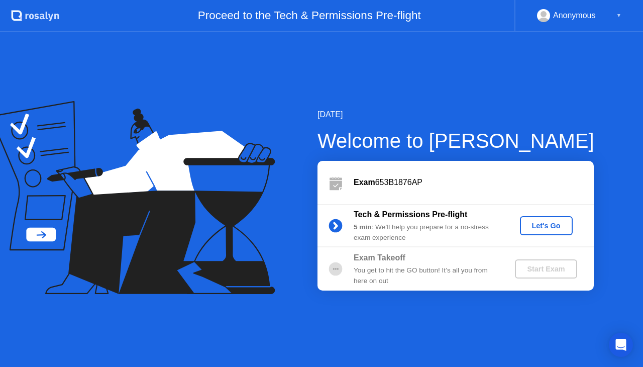
click at [540, 226] on div "Let's Go" at bounding box center [546, 226] width 45 height 8
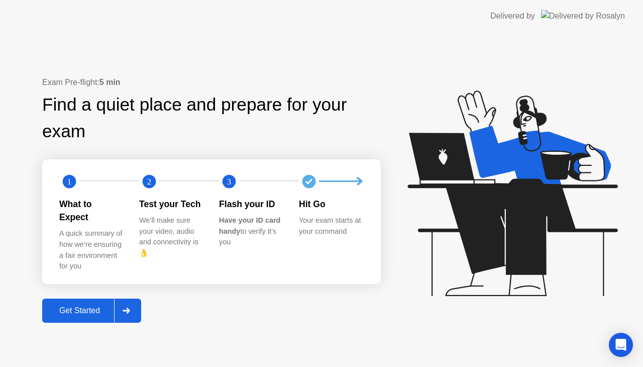
click at [100, 306] on div "Get Started" at bounding box center [79, 310] width 69 height 9
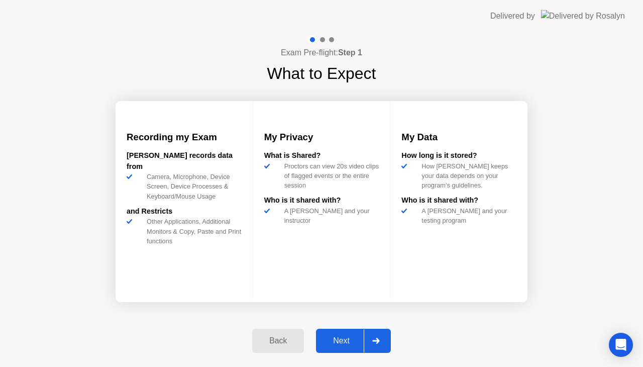
click at [328, 340] on div "Next" at bounding box center [341, 340] width 45 height 9
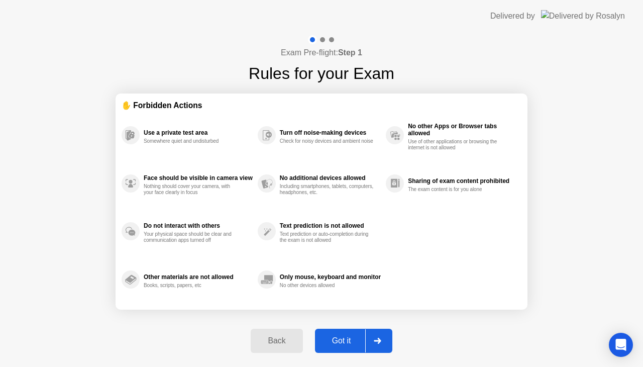
click at [341, 343] on div "Got it" at bounding box center [341, 340] width 47 height 9
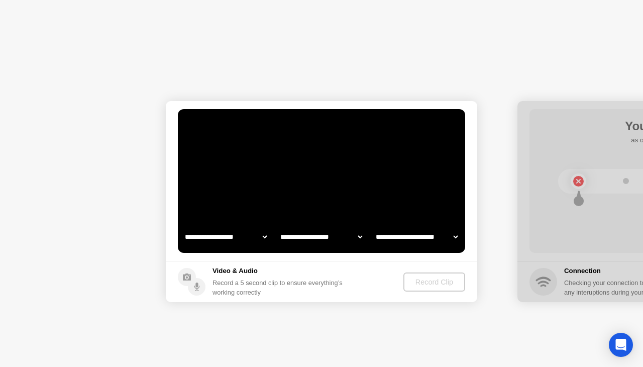
select select "**********"
select select "*******"
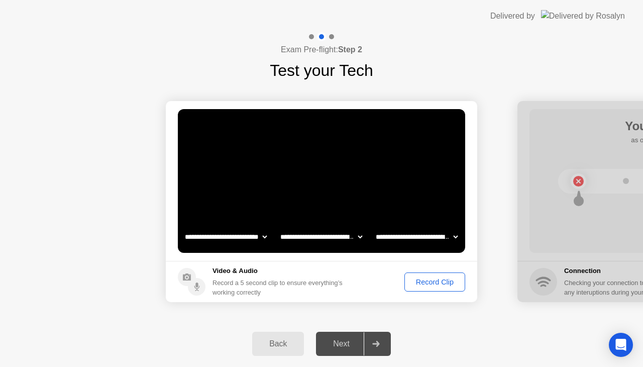
click at [414, 282] on div "Record Clip" at bounding box center [435, 282] width 54 height 8
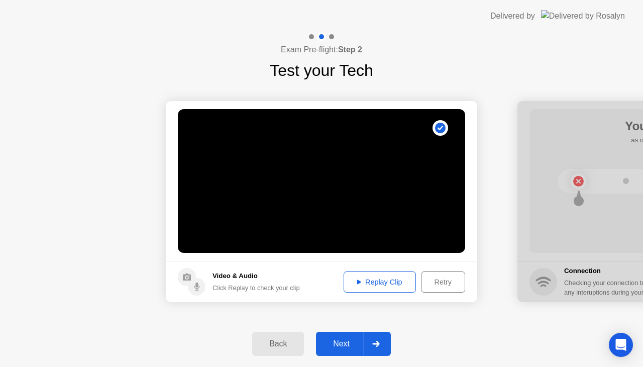
click at [439, 287] on button "Retry" at bounding box center [443, 281] width 44 height 21
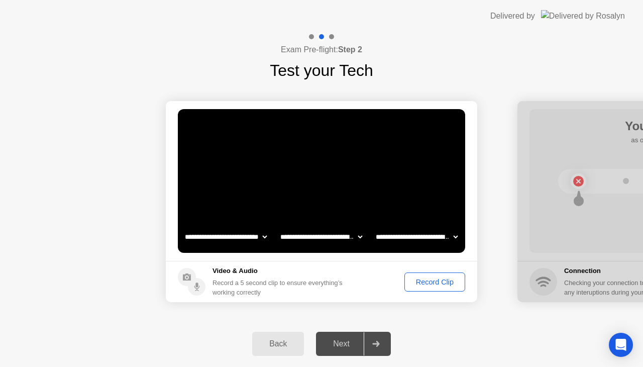
click at [412, 279] on div "Record Clip" at bounding box center [435, 282] width 54 height 8
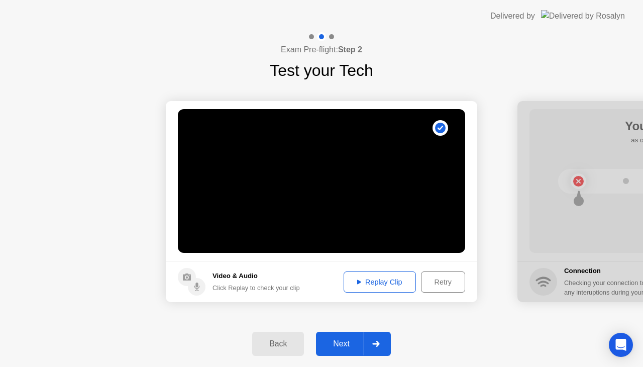
click at [365, 273] on button "Replay Clip" at bounding box center [380, 281] width 72 height 21
click at [348, 344] on div "Next" at bounding box center [341, 343] width 45 height 9
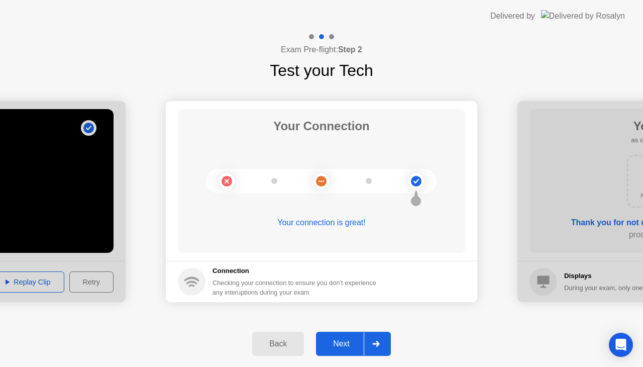
click at [332, 341] on div "Next" at bounding box center [341, 343] width 45 height 9
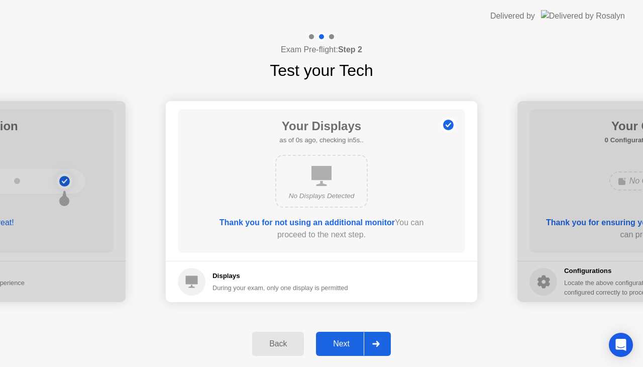
click at [341, 336] on button "Next" at bounding box center [353, 344] width 75 height 24
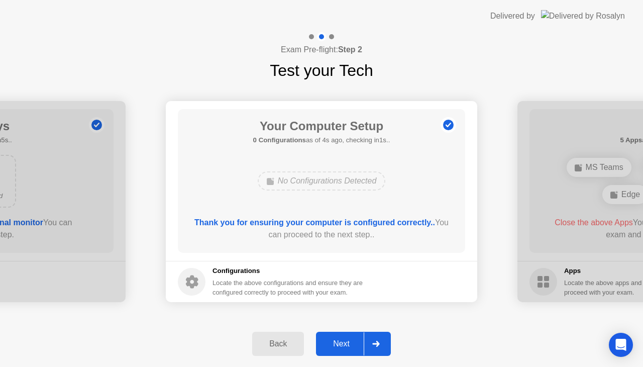
click at [341, 343] on div "Next" at bounding box center [341, 343] width 45 height 9
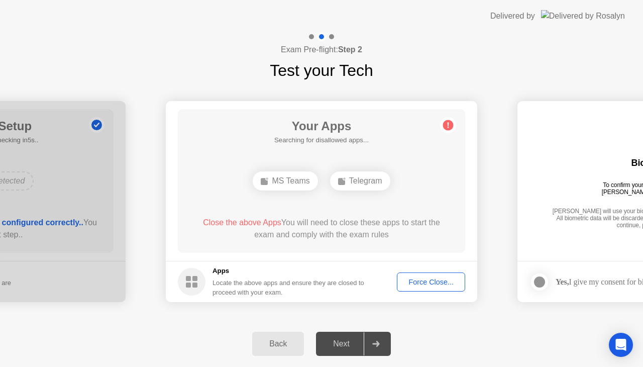
click at [418, 280] on div "Force Close..." at bounding box center [430, 282] width 61 height 8
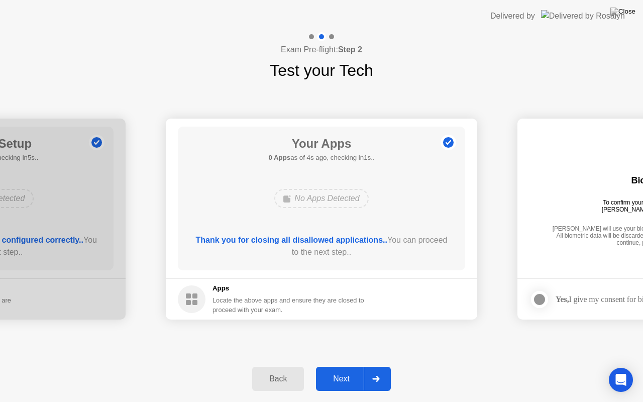
click at [345, 366] on div "Next" at bounding box center [341, 378] width 45 height 9
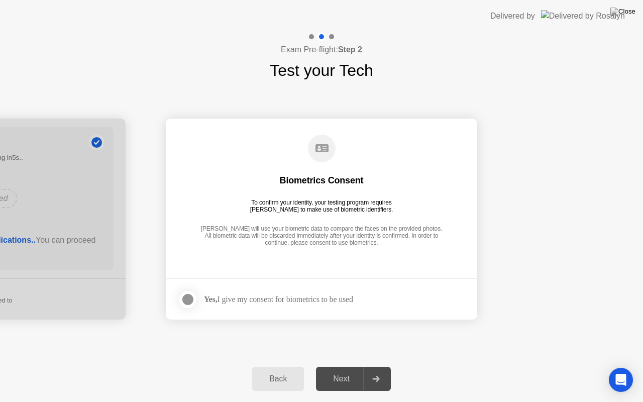
click at [194, 298] on div at bounding box center [188, 299] width 12 height 12
click at [338, 366] on div "Next" at bounding box center [341, 378] width 45 height 9
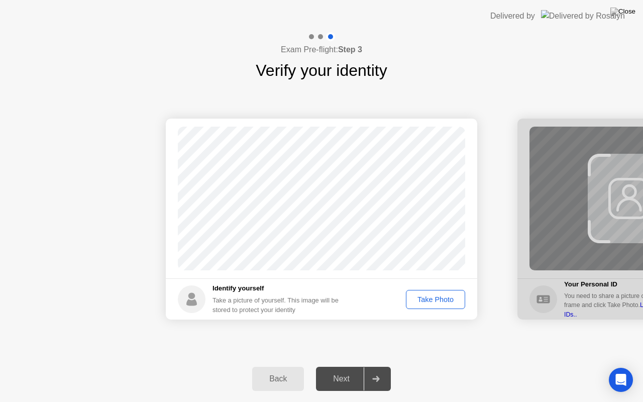
click at [417, 300] on div "Take Photo" at bounding box center [435, 299] width 52 height 8
click at [428, 300] on div "Retake" at bounding box center [441, 299] width 39 height 8
click at [428, 300] on div "Take Photo" at bounding box center [435, 299] width 52 height 8
click at [348, 366] on div "Next" at bounding box center [341, 378] width 45 height 9
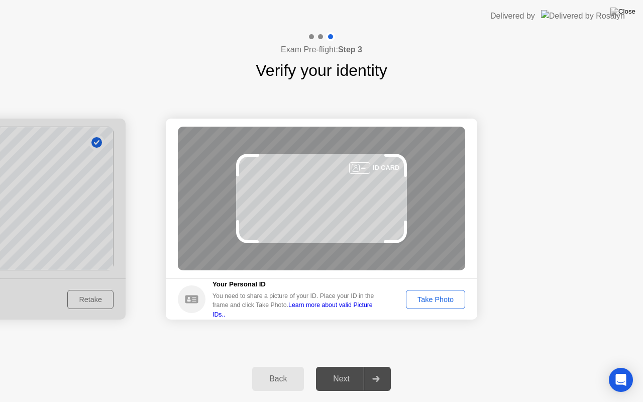
click at [424, 302] on div "Take Photo" at bounding box center [435, 299] width 52 height 8
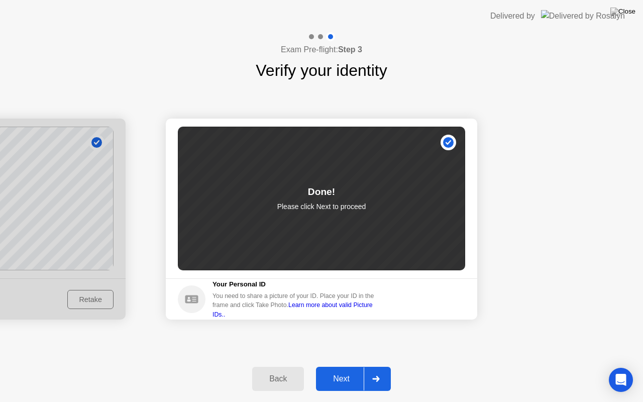
click at [344, 366] on div "Next" at bounding box center [341, 378] width 45 height 9
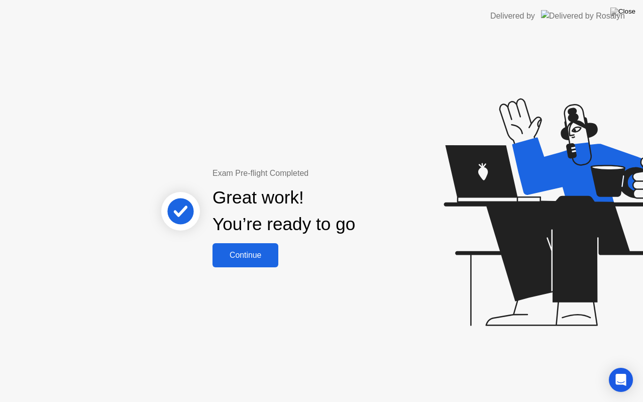
click at [260, 253] on div "Continue" at bounding box center [246, 255] width 60 height 9
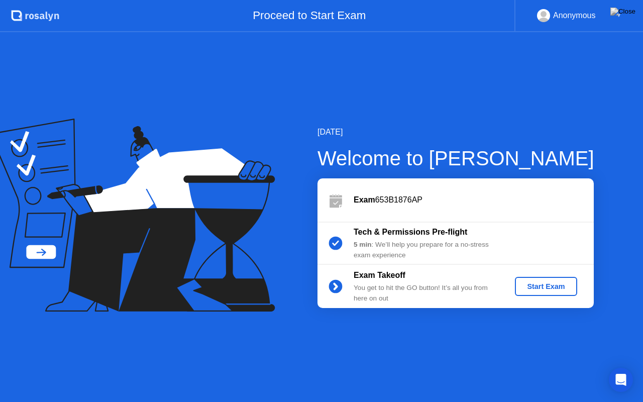
click at [538, 280] on button "Start Exam" at bounding box center [546, 286] width 62 height 19
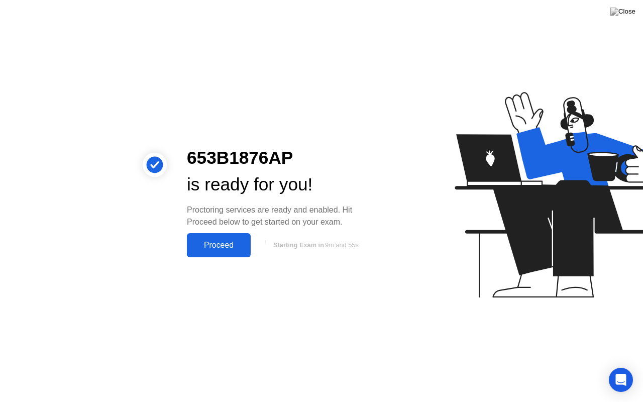
click at [231, 245] on div "Proceed" at bounding box center [219, 245] width 58 height 9
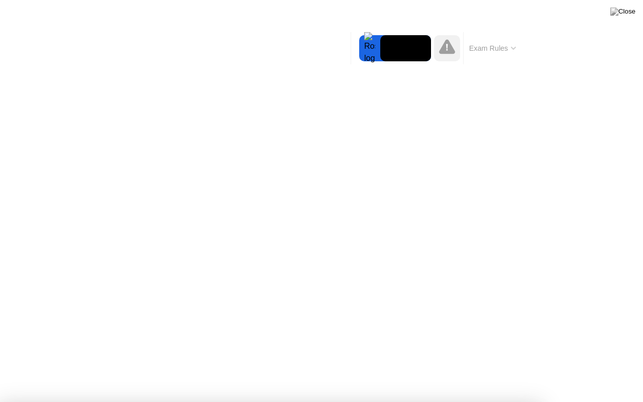
click at [596, 366] on div at bounding box center [321, 402] width 643 height 0
